Goal: Information Seeking & Learning: Check status

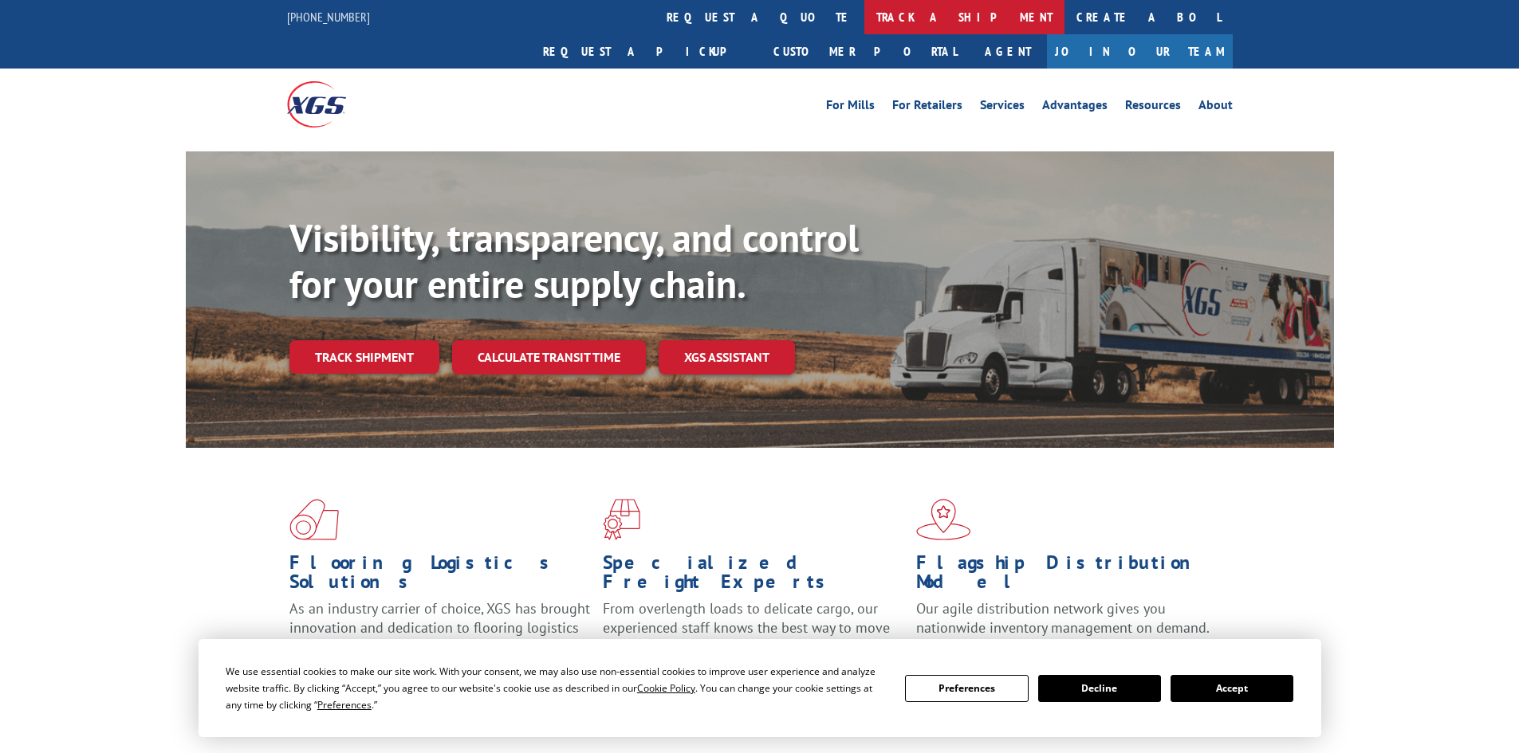
click at [864, 22] on link "track a shipment" at bounding box center [964, 17] width 200 height 34
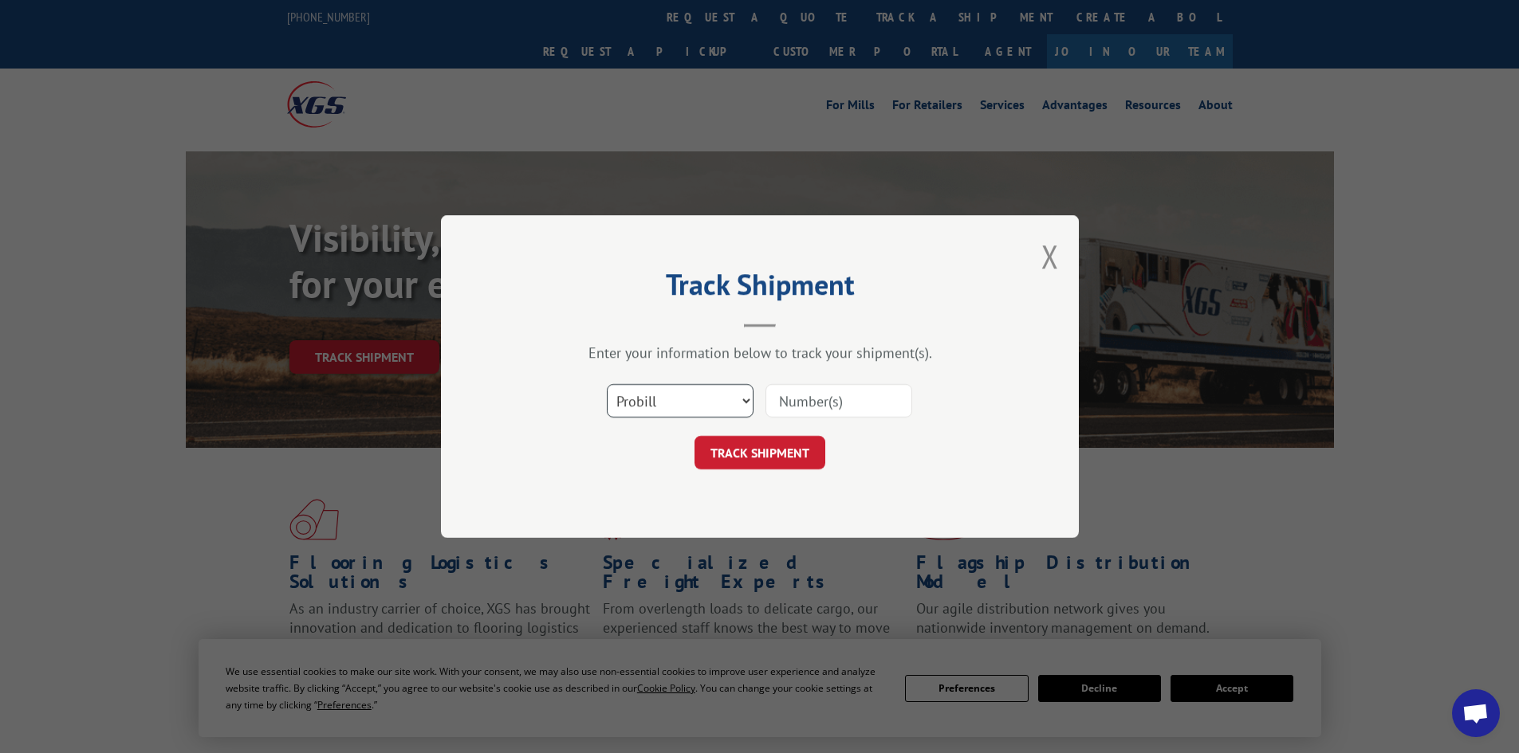
click at [643, 388] on select "Select category... Probill BOL PO" at bounding box center [680, 400] width 147 height 33
click at [607, 384] on select "Select category... Probill BOL PO" at bounding box center [680, 400] width 147 height 33
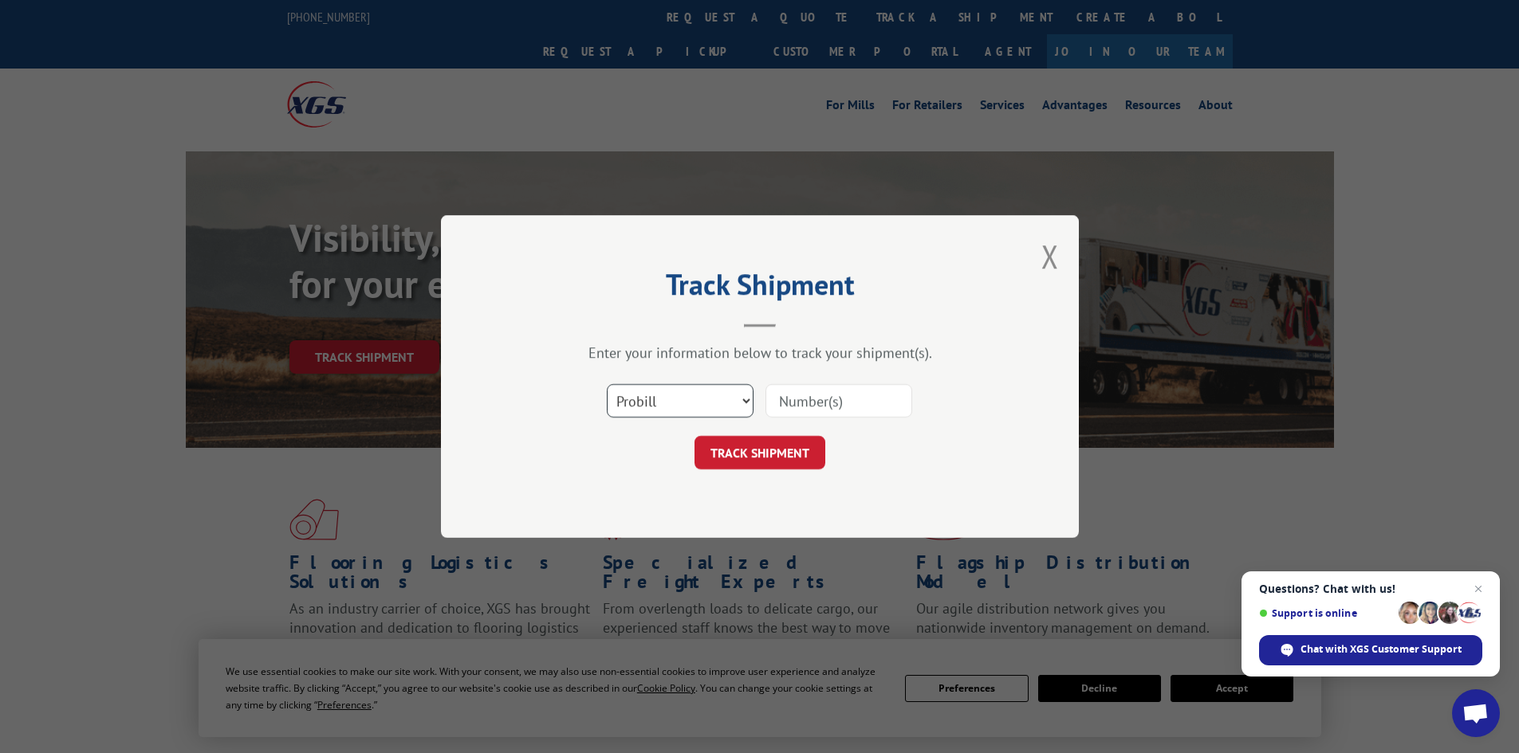
click at [658, 403] on select "Select category... Probill BOL PO" at bounding box center [680, 400] width 147 height 33
select select "bol"
click at [607, 384] on select "Select category... Probill BOL PO" at bounding box center [680, 400] width 147 height 33
drag, startPoint x: 790, startPoint y: 405, endPoint x: 798, endPoint y: 392, distance: 15.0
click at [792, 403] on input at bounding box center [838, 400] width 147 height 33
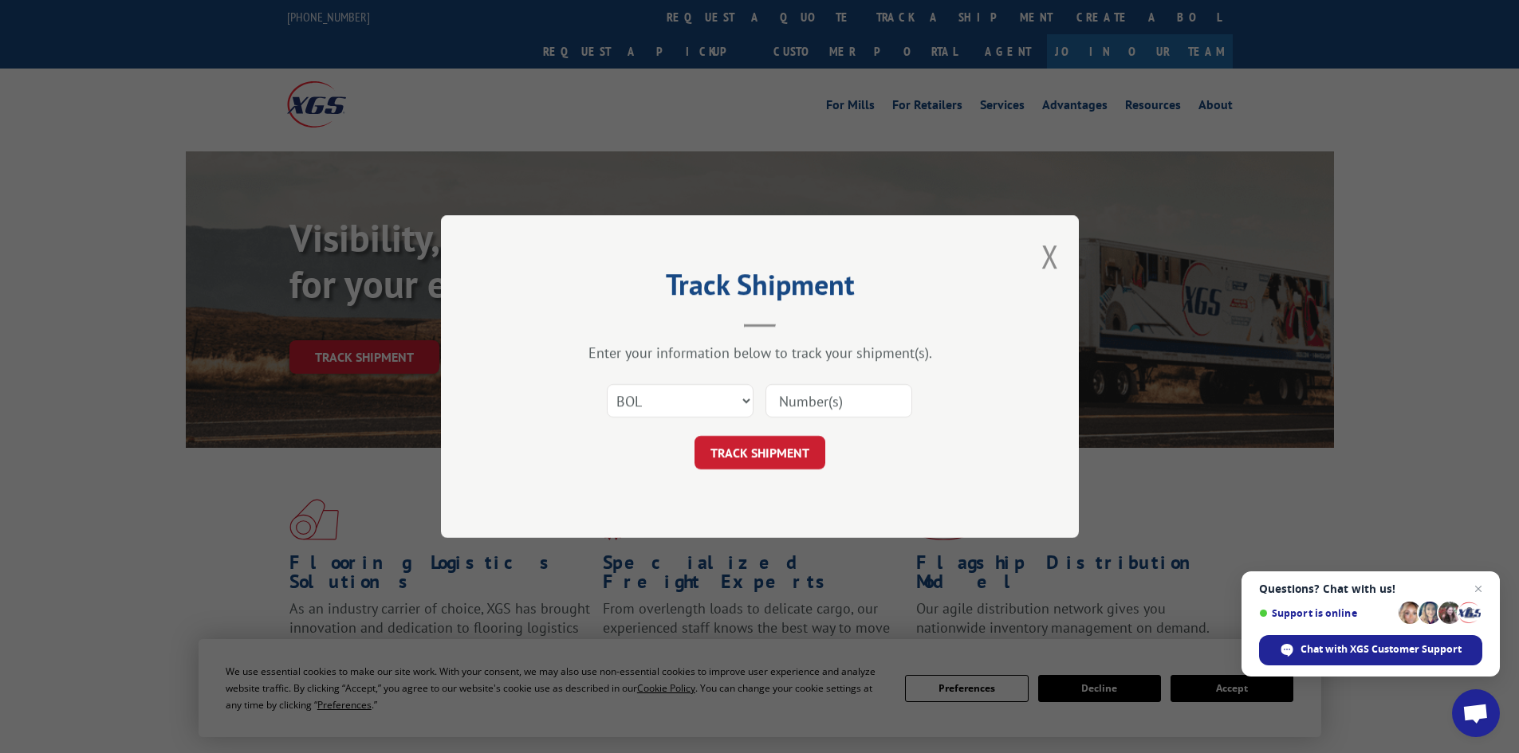
paste input "7063882"
type input "7063882"
click at [783, 452] on button "TRACK SHIPMENT" at bounding box center [759, 452] width 131 height 33
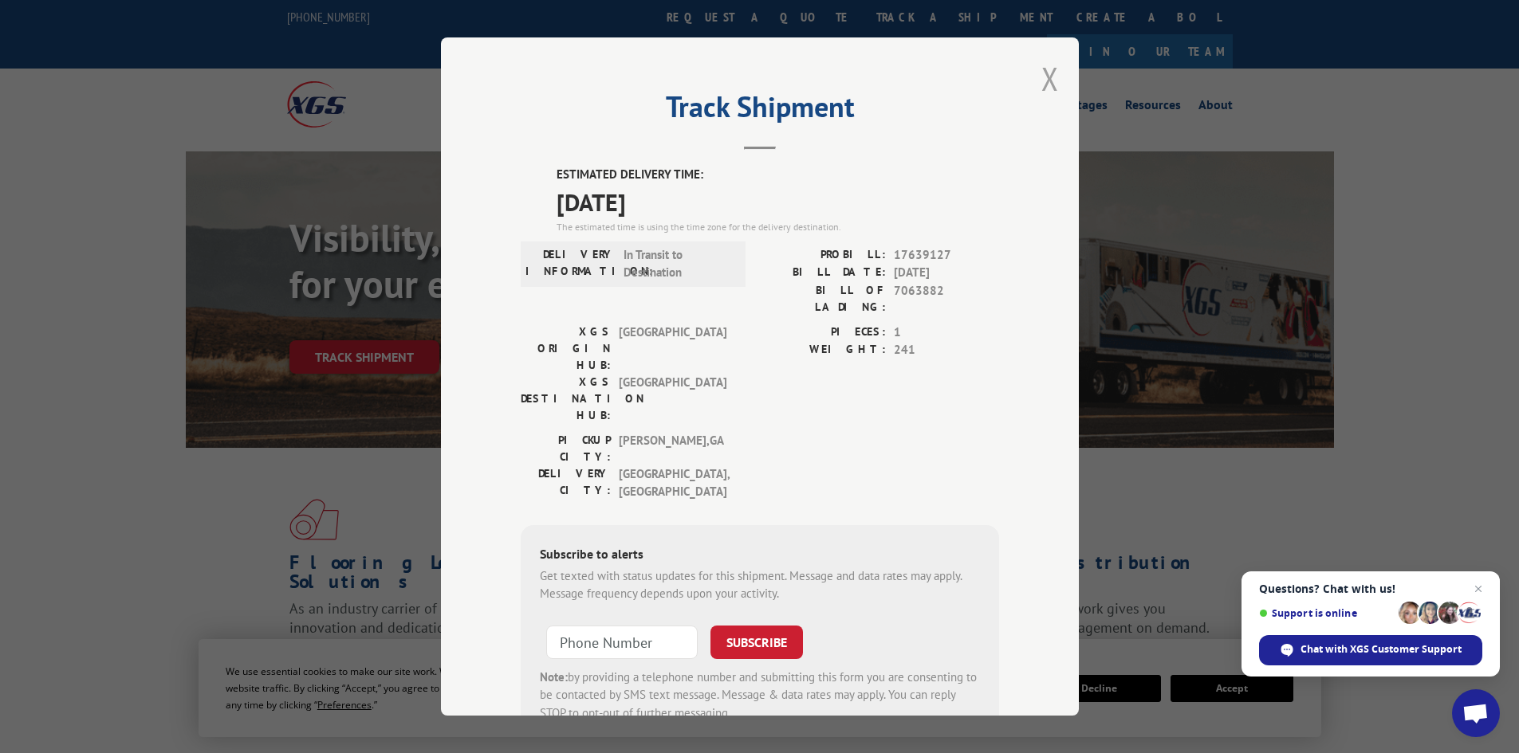
click at [1046, 77] on button "Close modal" at bounding box center [1050, 78] width 18 height 42
